Goal: Transaction & Acquisition: Purchase product/service

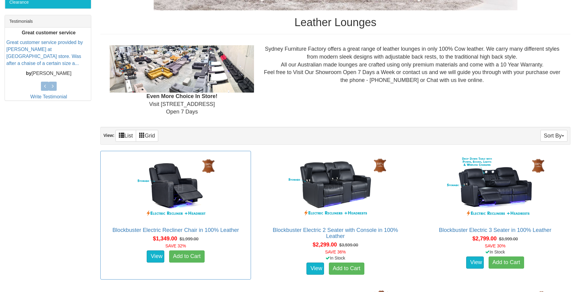
scroll to position [121, 0]
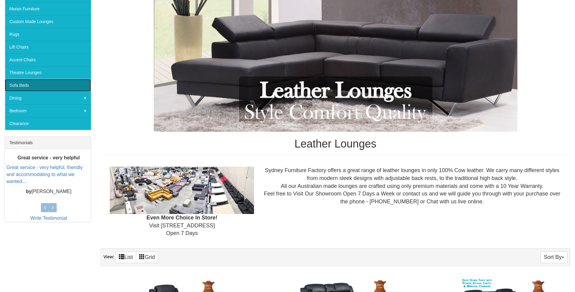
click at [52, 87] on link "Sofa Beds" at bounding box center [48, 85] width 86 height 13
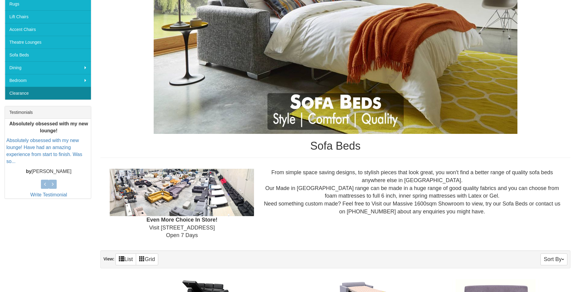
scroll to position [91, 0]
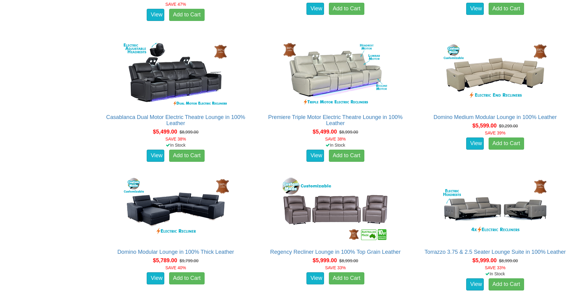
scroll to position [2123, 0]
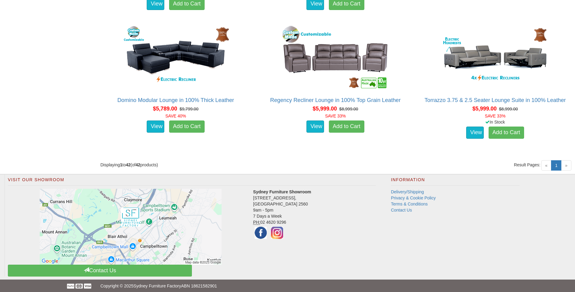
click at [569, 165] on span "»" at bounding box center [566, 165] width 10 height 10
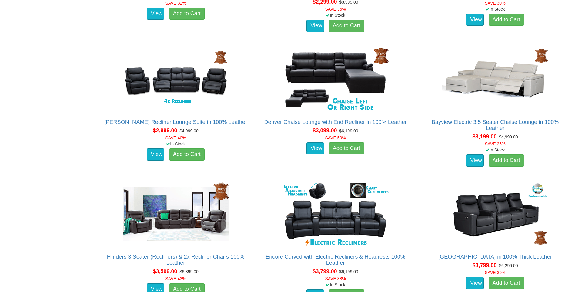
scroll to position [425, 0]
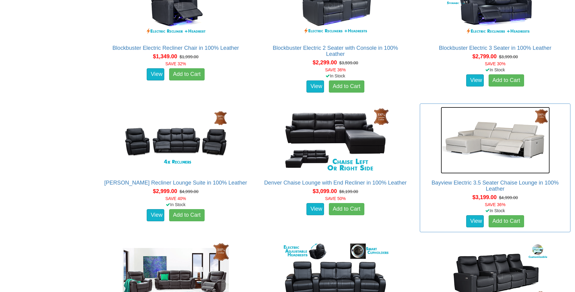
click at [474, 142] on img at bounding box center [495, 140] width 109 height 67
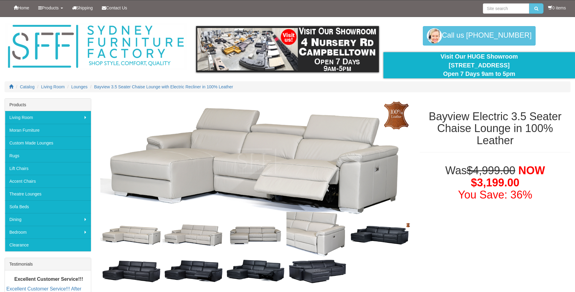
scroll to position [61, 0]
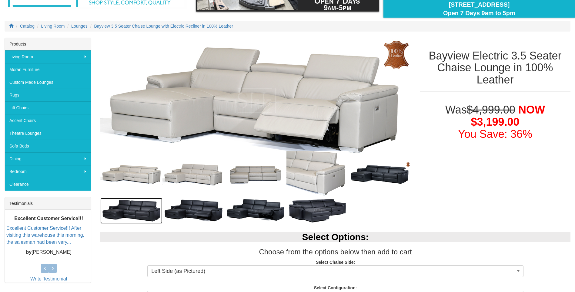
click at [156, 213] on img at bounding box center [131, 211] width 62 height 26
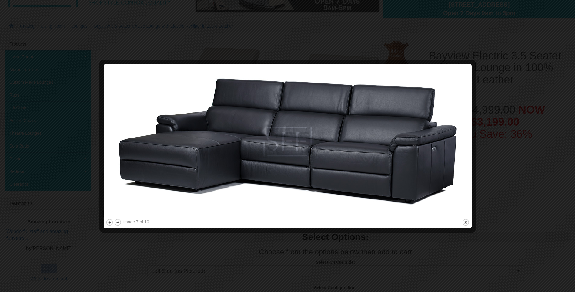
scroll to position [30, 0]
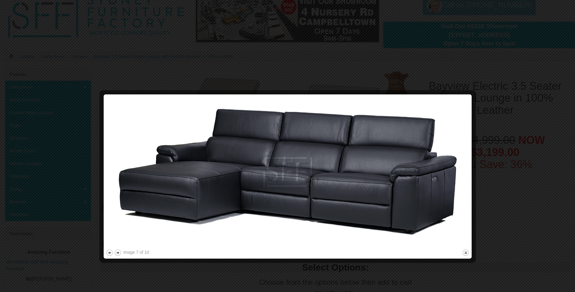
click at [449, 77] on div at bounding box center [287, 146] width 575 height 292
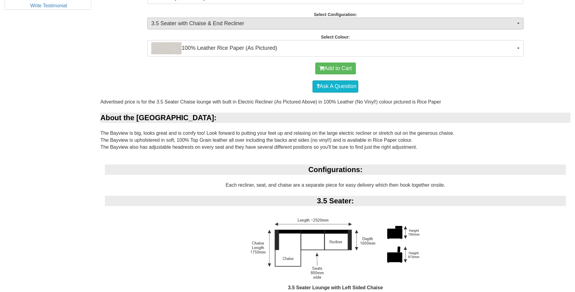
scroll to position [243, 0]
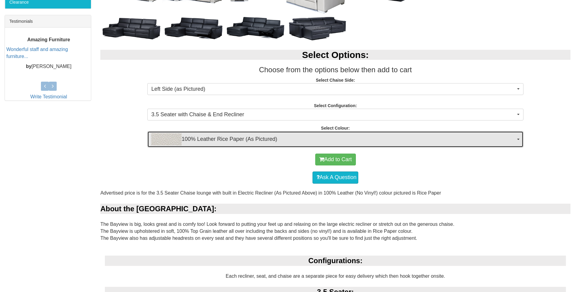
click at [212, 141] on span "100% Leather Rice Paper (As Pictured)" at bounding box center [333, 139] width 365 height 12
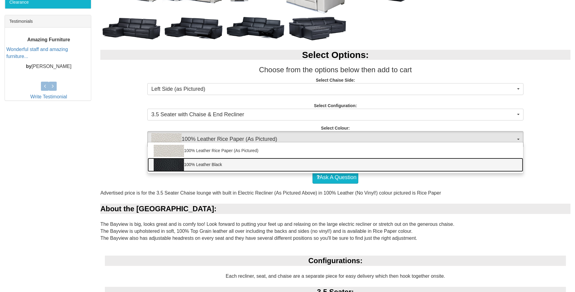
click at [220, 166] on link "100% Leather Black" at bounding box center [336, 165] width 376 height 14
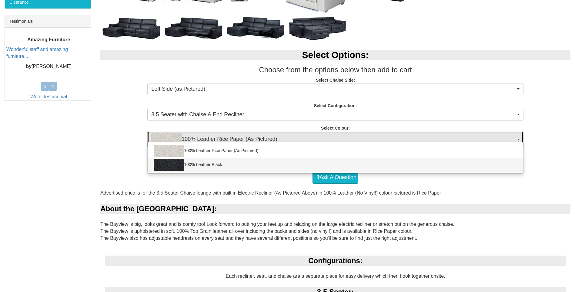
select select "1145"
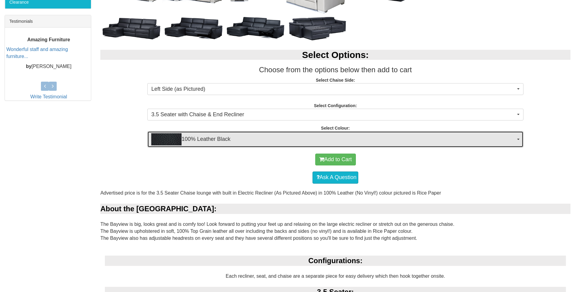
scroll to position [212, 0]
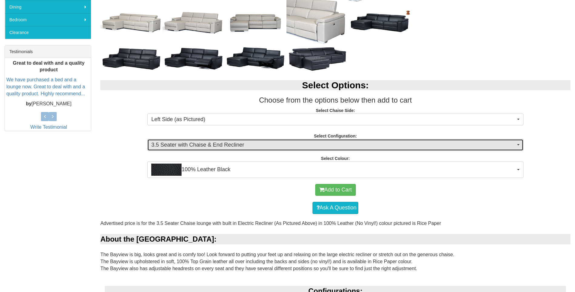
click at [222, 145] on span "3.5 Seater with Chaise & End Recliner" at bounding box center [333, 145] width 365 height 8
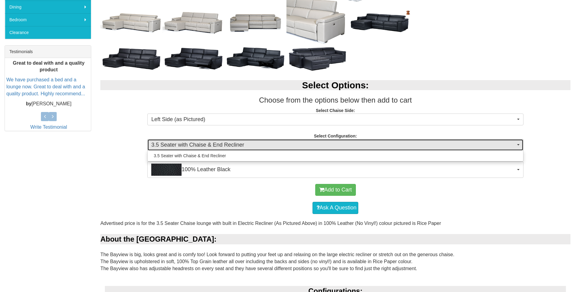
click at [217, 148] on span "3.5 Seater with Chaise & End Recliner" at bounding box center [333, 145] width 365 height 8
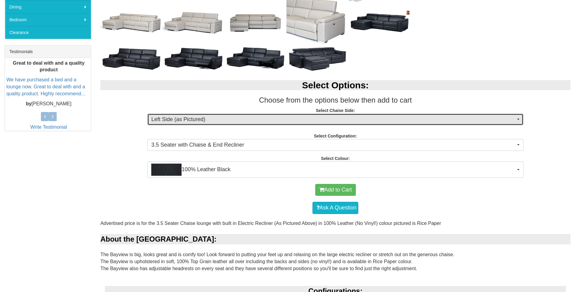
click at [211, 118] on span "Left Side (as Pictured)" at bounding box center [333, 120] width 365 height 8
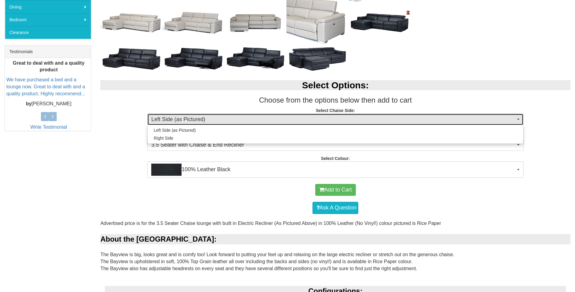
click at [211, 118] on span "Left Side (as Pictured)" at bounding box center [333, 120] width 365 height 8
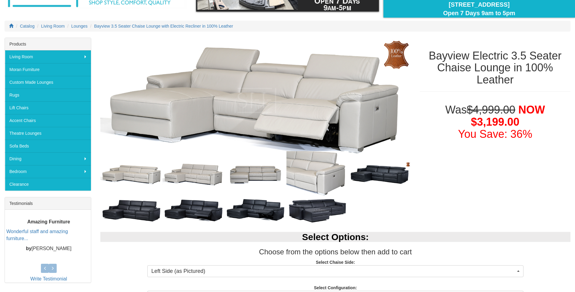
scroll to position [0, 0]
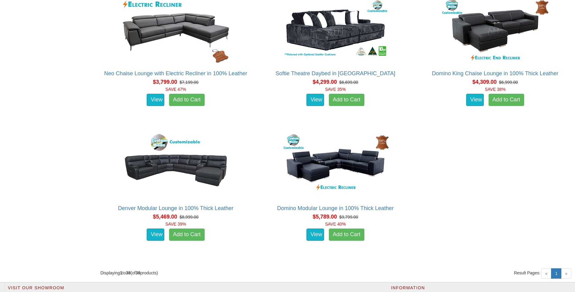
scroll to position [1850, 0]
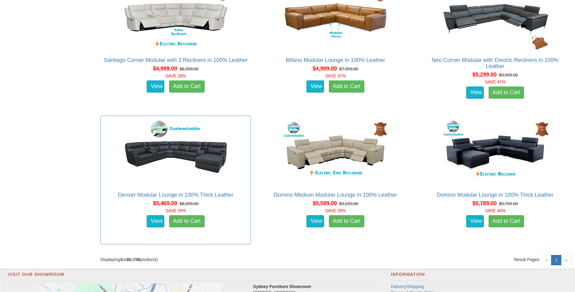
scroll to position [1820, 0]
